Goal: Find specific page/section: Find specific page/section

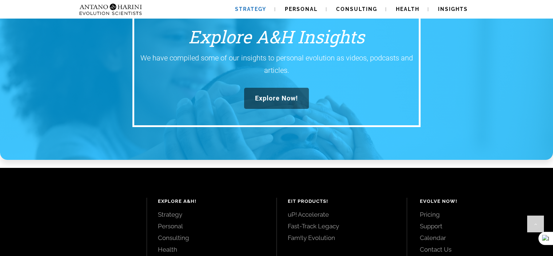
scroll to position [1007, 0]
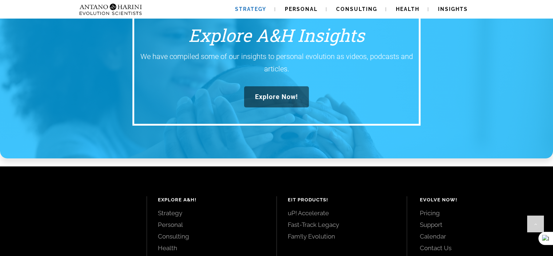
click at [282, 93] on span "Explore Now!" at bounding box center [276, 97] width 43 height 8
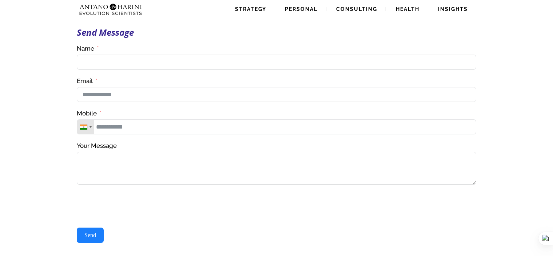
scroll to position [7, 0]
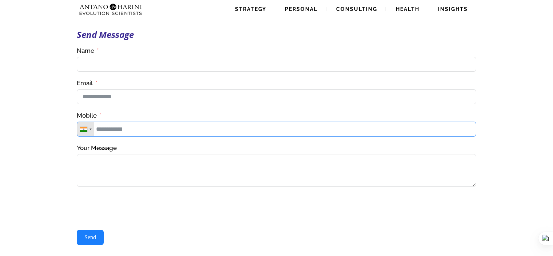
click at [143, 132] on input "Mobile" at bounding box center [276, 128] width 399 height 15
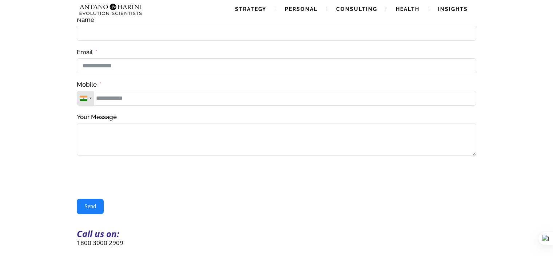
scroll to position [0, 0]
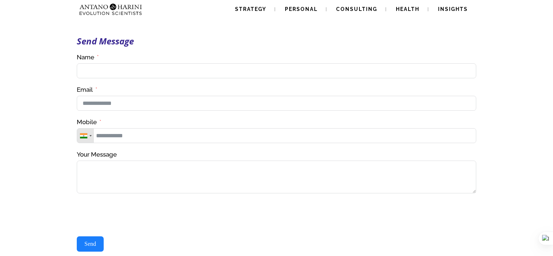
drag, startPoint x: 367, startPoint y: 23, endPoint x: 370, endPoint y: 29, distance: 6.9
click at [367, 24] on div "Send Message Contact Us(#23) Δ Name Email Mobile [GEOGRAPHIC_DATA] +1 [GEOGRAPH…" at bounding box center [276, 160] width 400 height 321
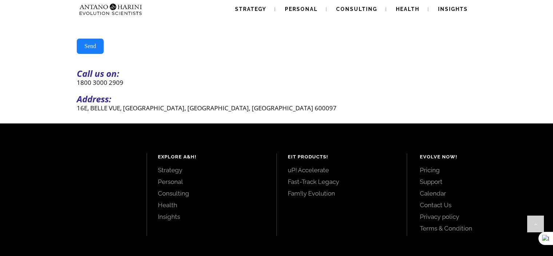
scroll to position [259, 0]
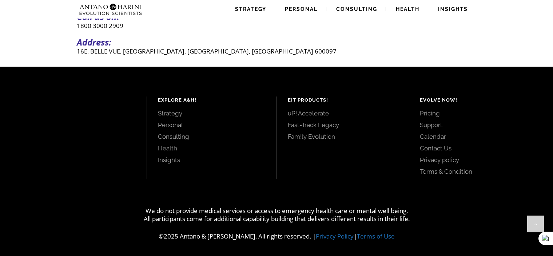
click at [173, 113] on link "Strategy" at bounding box center [212, 113] width 108 height 8
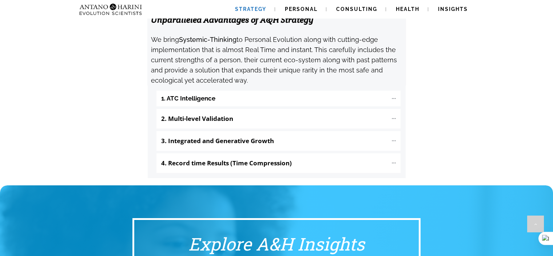
scroll to position [798, 0]
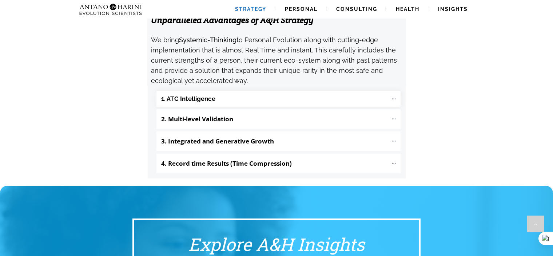
drag, startPoint x: 160, startPoint y: 67, endPoint x: 230, endPoint y: 68, distance: 70.2
click at [230, 91] on "1. ATC Intelligence" at bounding box center [278, 99] width 244 height 16
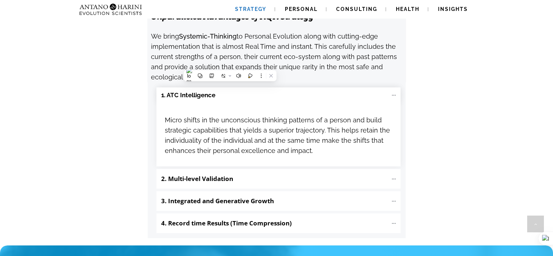
scroll to position [801, 0]
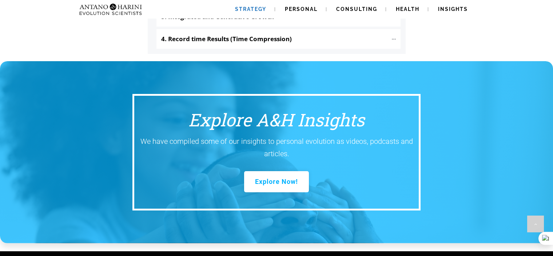
scroll to position [987, 0]
